Goal: Task Accomplishment & Management: Use online tool/utility

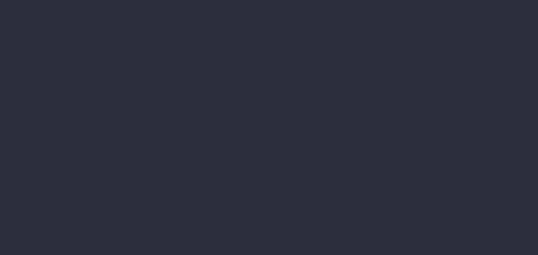
type input "[DATE] - [DATE]"
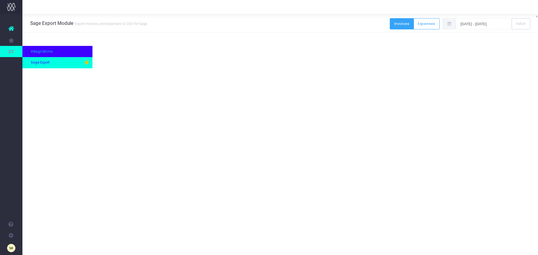
click at [44, 62] on span "Sage Export" at bounding box center [40, 62] width 19 height 5
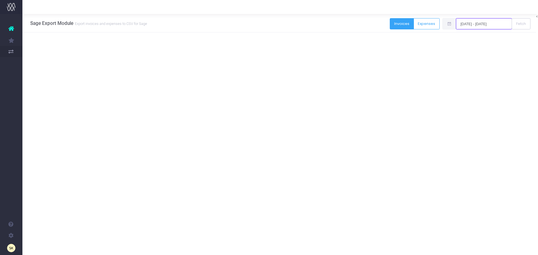
click at [481, 25] on input "[DATE] - [DATE]" at bounding box center [484, 23] width 56 height 11
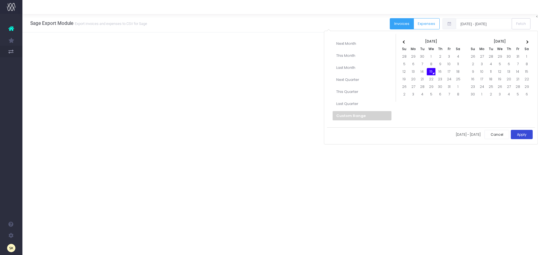
click at [521, 136] on button "Apply" at bounding box center [522, 134] width 22 height 9
type input "[DATE] - [DATE]"
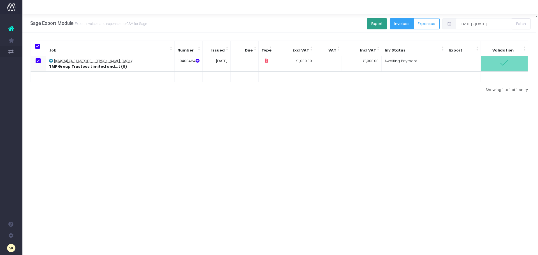
click at [373, 24] on button "Export" at bounding box center [377, 23] width 20 height 11
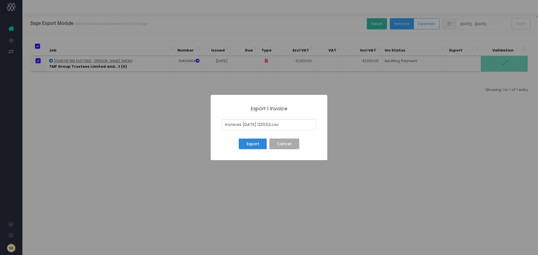
drag, startPoint x: 274, startPoint y: 122, endPoint x: 223, endPoint y: 122, distance: 51.0
click at [223, 122] on input "invoices 25-10-15 122552.csv" at bounding box center [269, 124] width 95 height 11
type input "15th OCT 25 .csv"
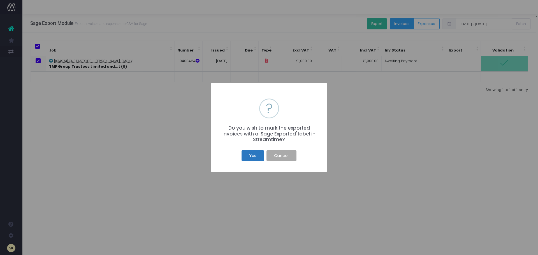
click at [255, 158] on button "Yes" at bounding box center [252, 155] width 22 height 11
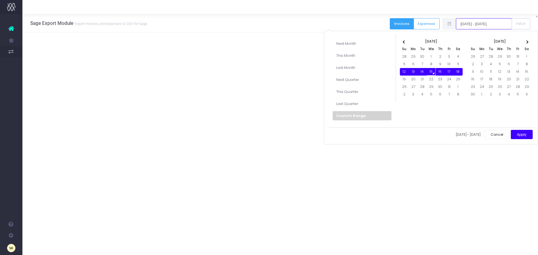
click at [475, 25] on input "[DATE] - [DATE]" at bounding box center [484, 23] width 56 height 11
click at [523, 135] on button "Apply" at bounding box center [522, 134] width 22 height 9
type input "[DATE] - [DATE]"
click at [474, 24] on input "[DATE] - [DATE]" at bounding box center [484, 23] width 56 height 11
click at [517, 133] on button "Apply" at bounding box center [522, 134] width 22 height 9
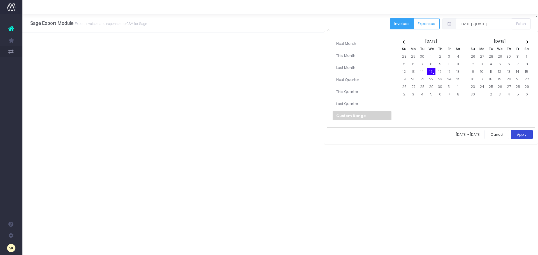
type input "[DATE] - [DATE]"
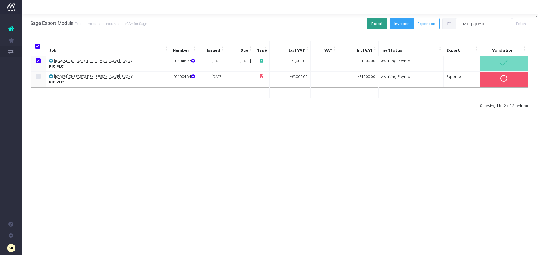
click at [371, 22] on button "Export" at bounding box center [377, 23] width 20 height 11
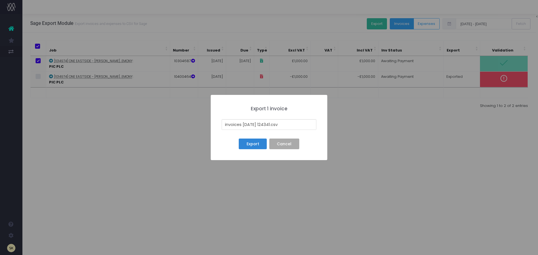
drag, startPoint x: 273, startPoint y: 123, endPoint x: 211, endPoint y: 123, distance: 61.9
click at [211, 123] on div "× Export 1 invoice invoices 25-10-15 124341.csv Export No Cancel" at bounding box center [269, 127] width 117 height 65
type input "15th oct 2025 .csv"
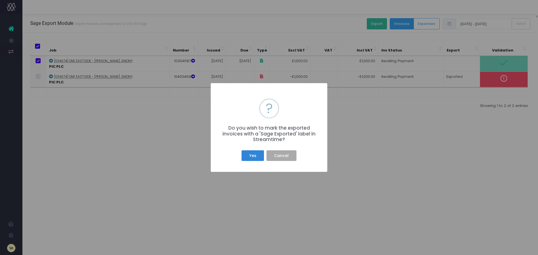
click at [272, 218] on div "× ? Do you wish to mark the exported invoices with a 'Sage Exported' label in S…" at bounding box center [269, 127] width 538 height 255
click at [281, 158] on button "Cancel" at bounding box center [281, 155] width 30 height 11
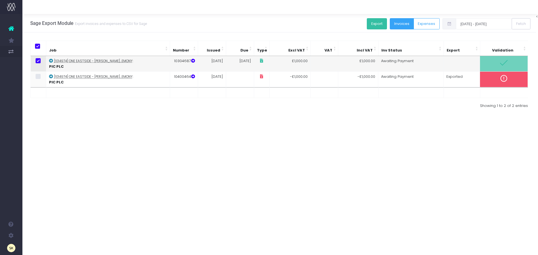
click at [37, 61] on span at bounding box center [38, 60] width 5 height 5
click at [44, 61] on input "checkbox" at bounding box center [46, 60] width 4 height 4
checkbox input "false"
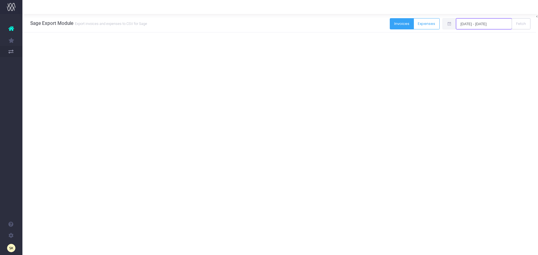
click at [475, 21] on input "[DATE] - [DATE]" at bounding box center [484, 23] width 56 height 11
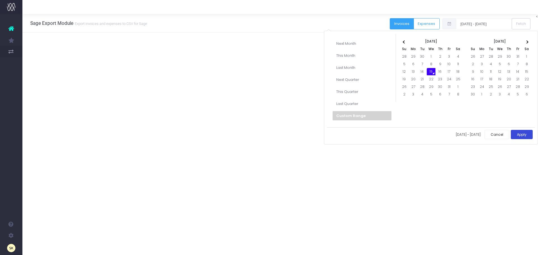
click at [518, 135] on button "Apply" at bounding box center [522, 134] width 22 height 9
type input "[DATE] - [DATE]"
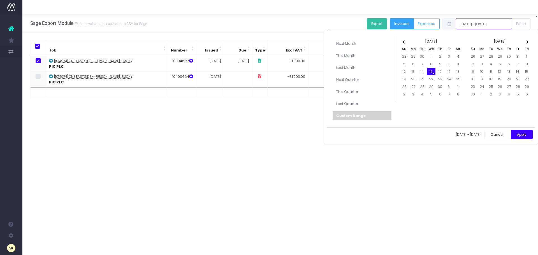
click at [478, 23] on input "[DATE] - [DATE]" at bounding box center [484, 23] width 56 height 11
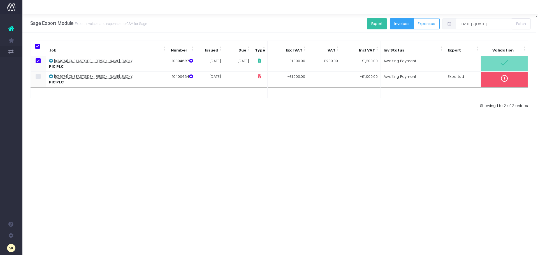
click at [264, 155] on div "Sage Export Module Export invoices and expenses to CSV for Sage Export Invoices…" at bounding box center [278, 134] width 513 height 241
click at [378, 21] on button "Export" at bounding box center [377, 23] width 20 height 11
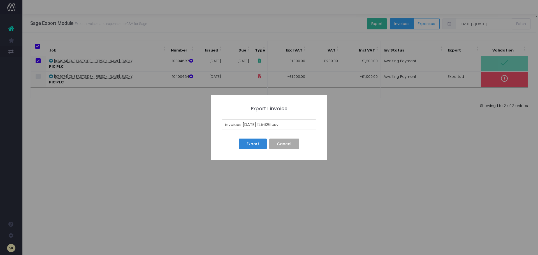
drag, startPoint x: 274, startPoint y: 125, endPoint x: 231, endPoint y: 118, distance: 43.7
click at [196, 124] on div "× Export 1 invoice invoices [DATE] 125626.csv Export No Cancel" at bounding box center [269, 127] width 538 height 255
type input "[DATE] Batch_ B_ .csv"
click at [253, 142] on button "Export" at bounding box center [253, 144] width 28 height 11
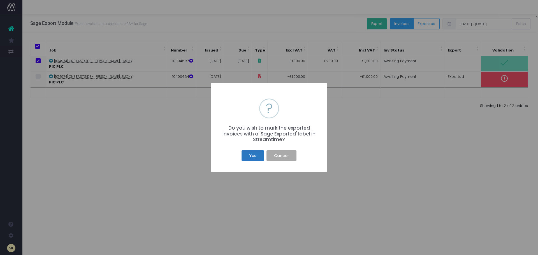
click at [254, 156] on button "Yes" at bounding box center [252, 155] width 22 height 11
